Goal: Navigation & Orientation: Find specific page/section

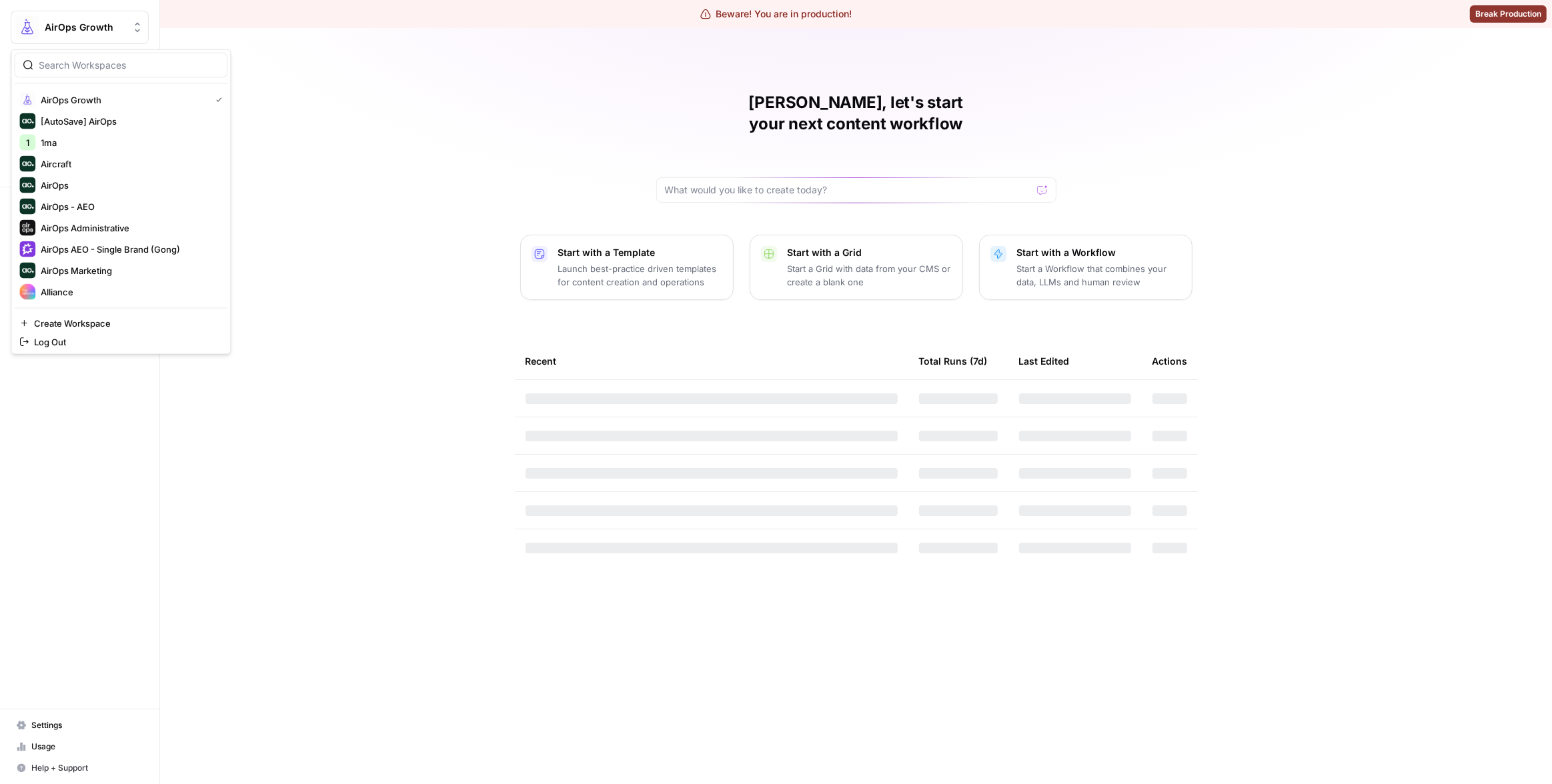
click at [87, 23] on span "AirOps Growth" at bounding box center [85, 27] width 81 height 14
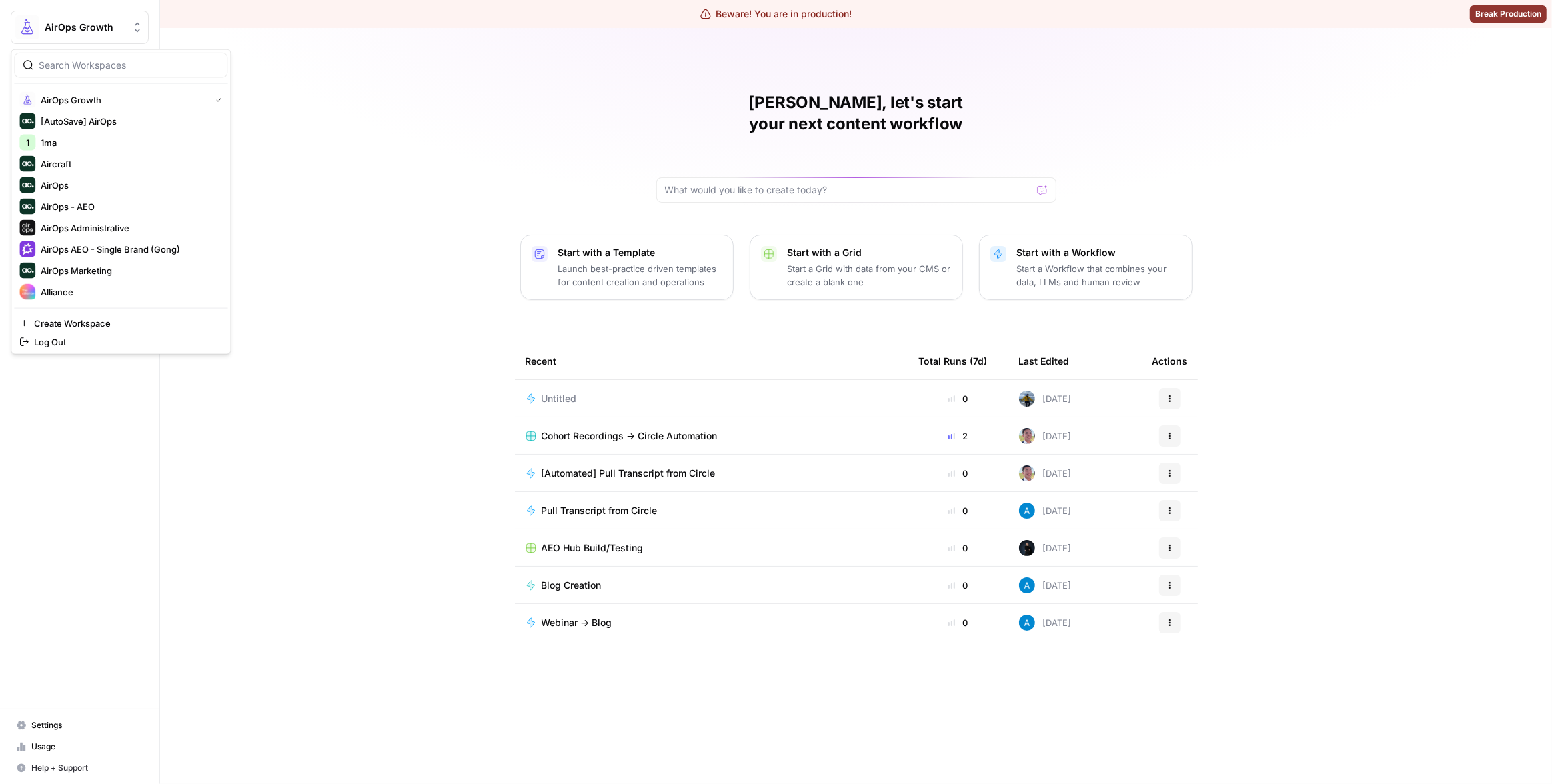
scroll to position [306, 0]
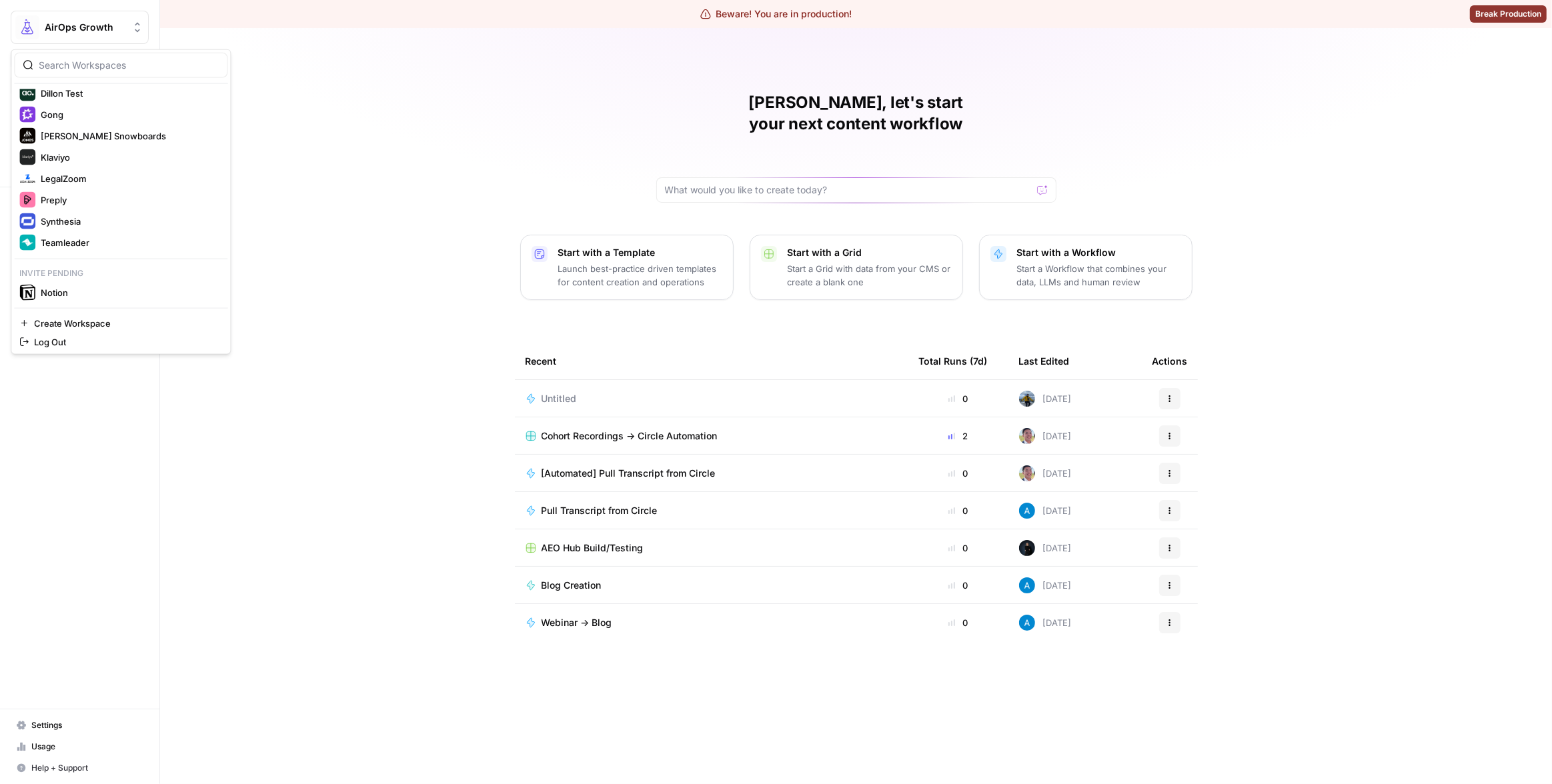
click at [86, 280] on p "Invite pending" at bounding box center [120, 273] width 213 height 17
click at [85, 286] on span "Notion" at bounding box center [128, 293] width 176 height 14
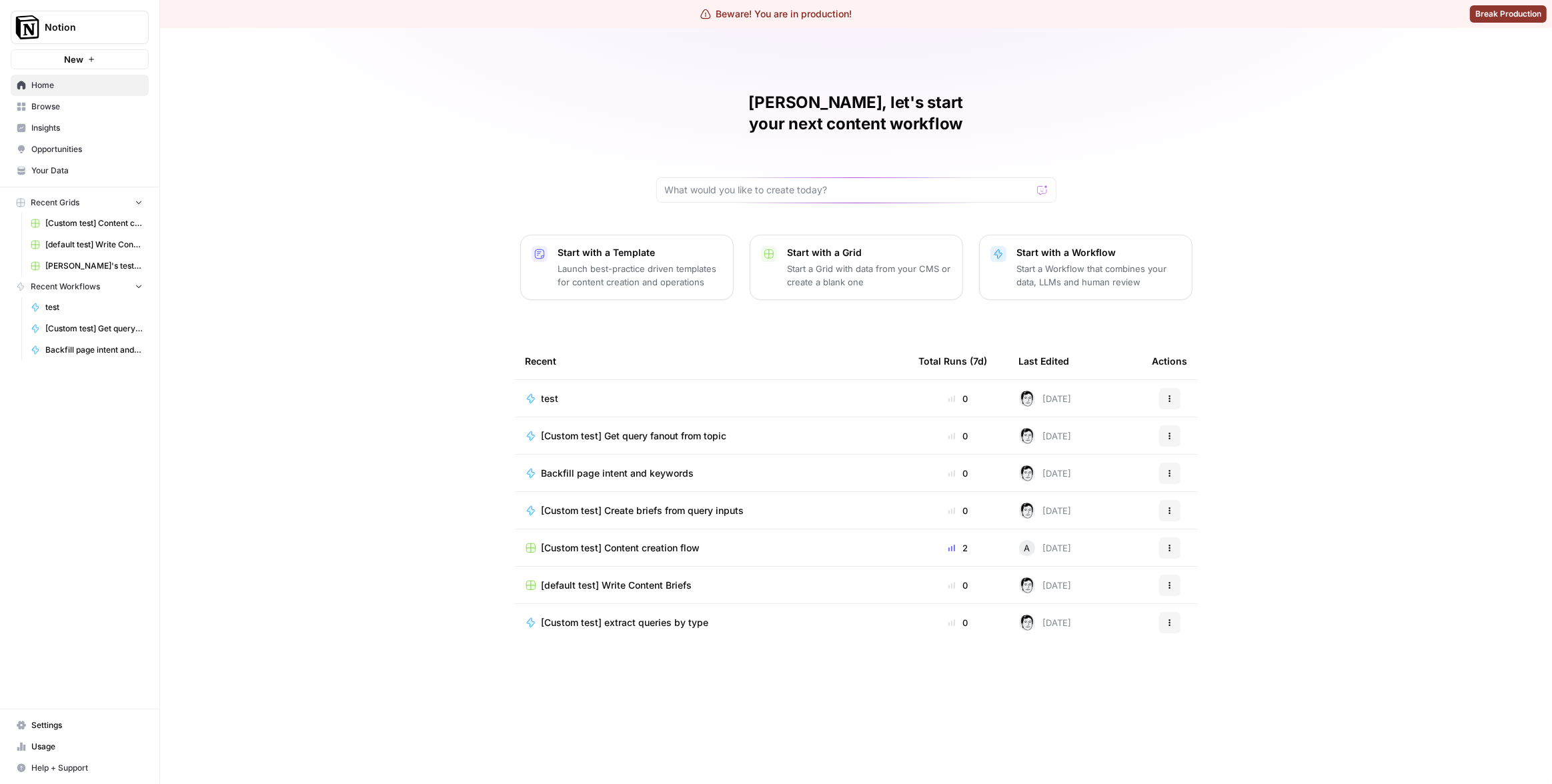
click at [77, 25] on span "Notion" at bounding box center [85, 27] width 81 height 14
click at [389, 99] on div "[PERSON_NAME], let's start your next content workflow Start with a Template Lau…" at bounding box center [856, 406] width 1392 height 756
click at [101, 122] on span "Insights" at bounding box center [87, 128] width 111 height 12
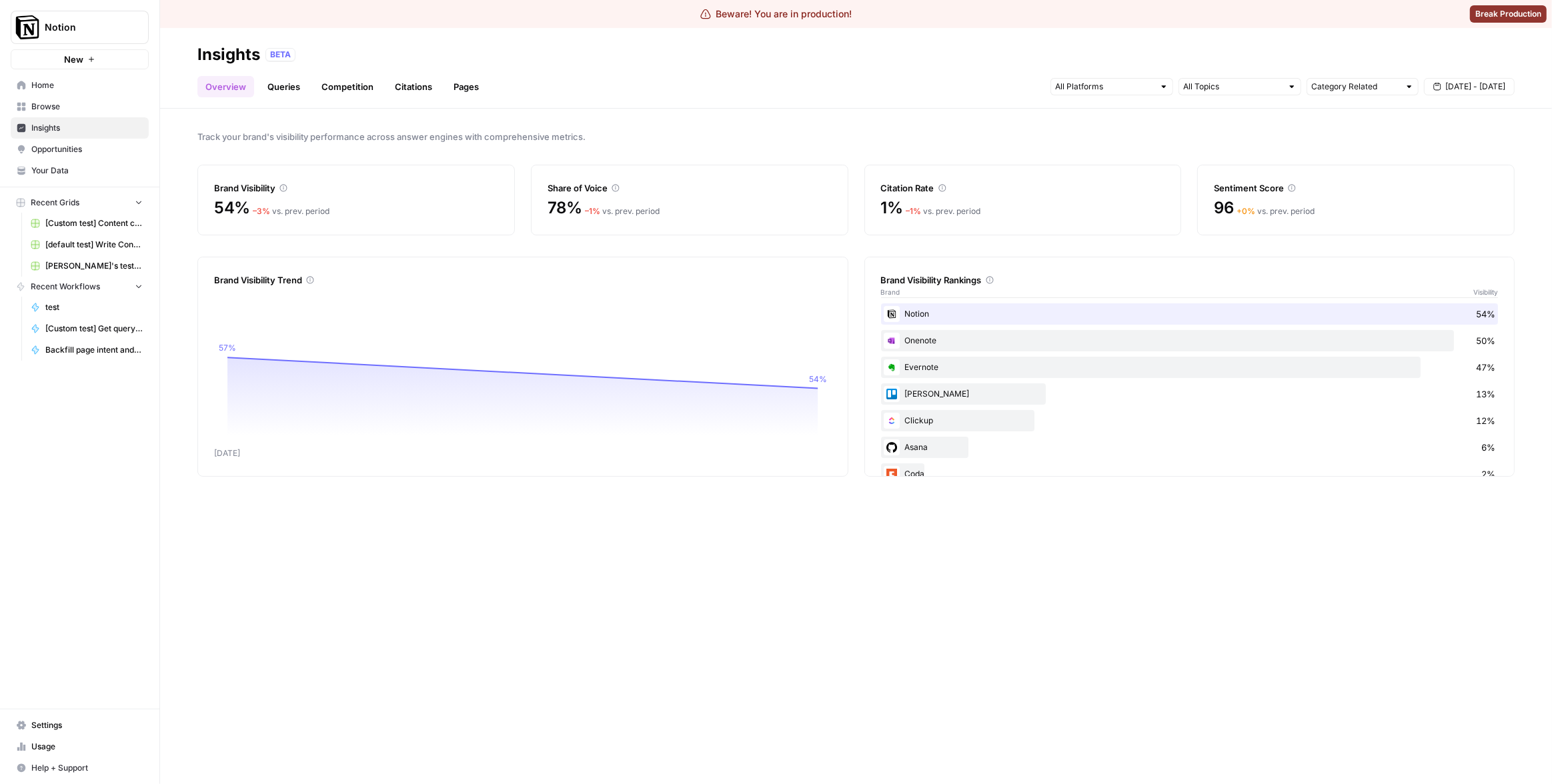
click at [421, 85] on link "Citations" at bounding box center [414, 86] width 53 height 21
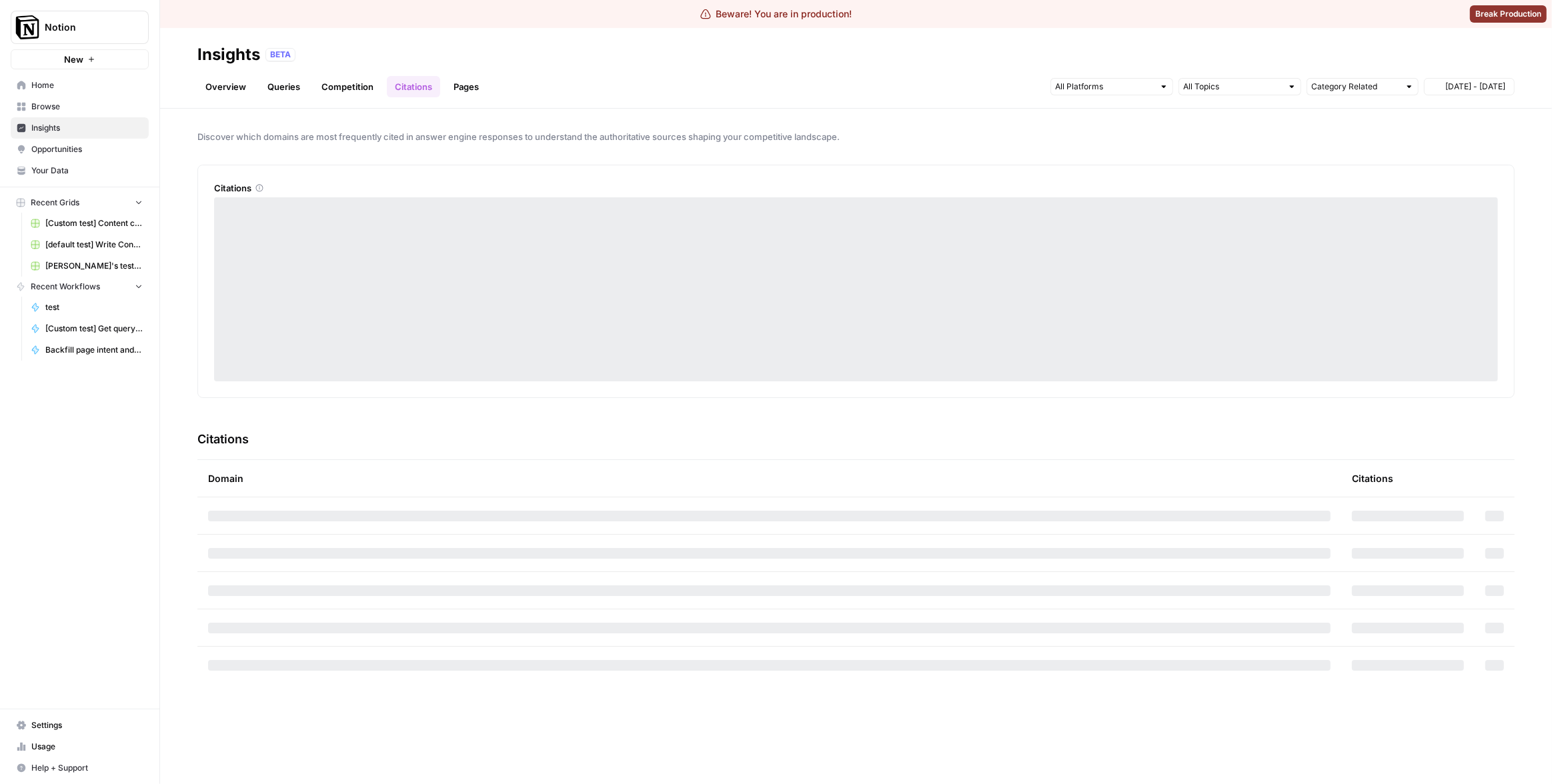
click at [473, 85] on link "Pages" at bounding box center [466, 86] width 41 height 21
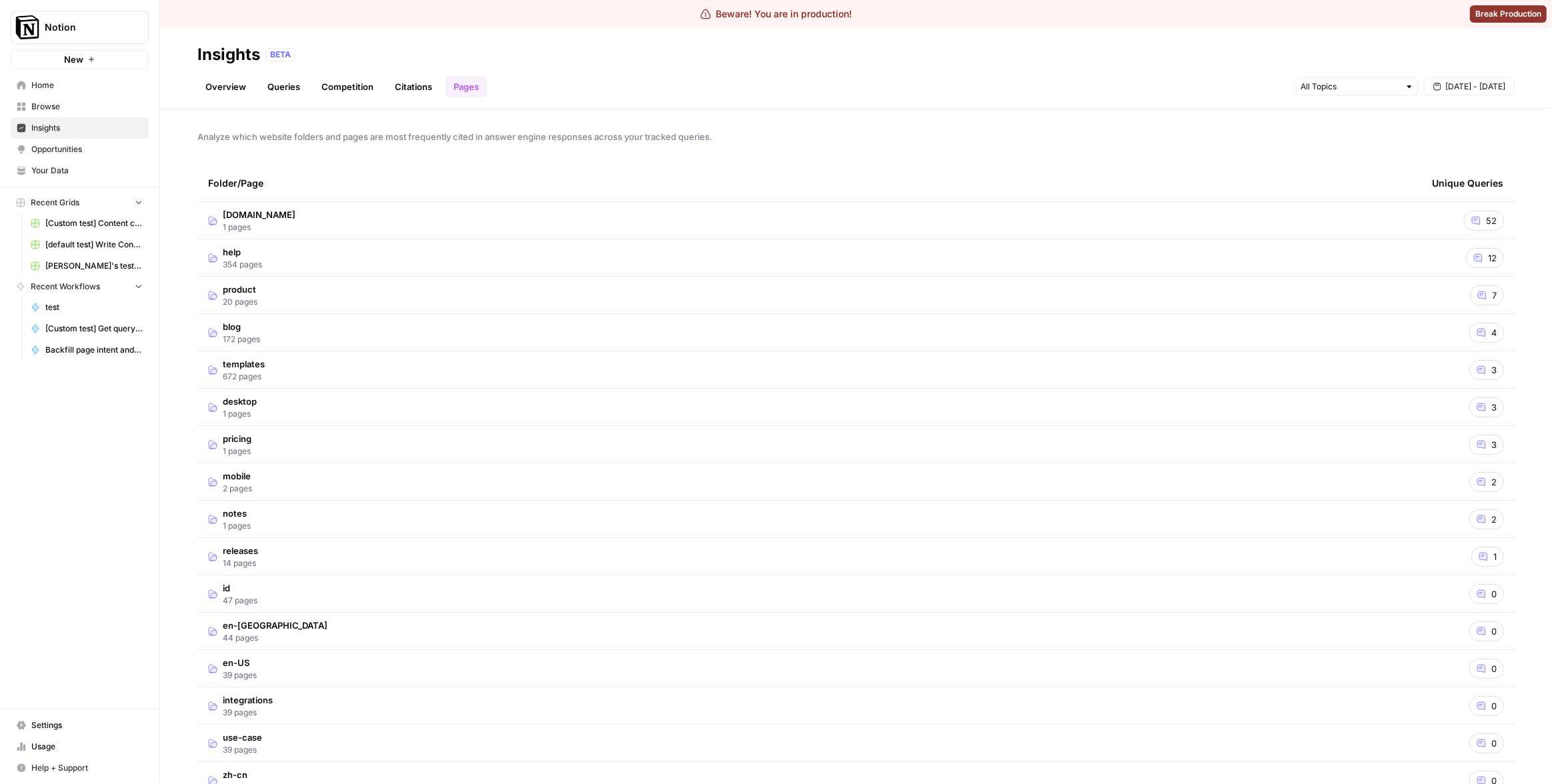
click at [690, 93] on div "Overview Queries Competition Citations Pages [DATE] - [DATE]" at bounding box center [856, 81] width 1317 height 32
click at [888, 59] on div "BETA" at bounding box center [889, 55] width 1249 height 14
click at [463, 86] on link "Pages" at bounding box center [466, 86] width 41 height 21
click at [553, 98] on header "Insights BETA Overview Queries Competition Citations Pages [DATE] - [DATE]" at bounding box center [856, 68] width 1392 height 81
click at [1097, 77] on div "Overview Queries Competition Citations Pages [DATE] - [DATE]" at bounding box center [856, 81] width 1317 height 32
